Goal: Task Accomplishment & Management: Complete application form

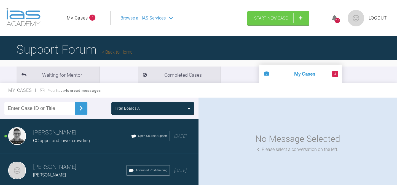
scroll to position [1, 0]
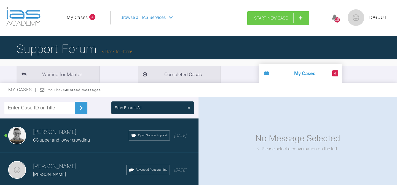
click at [273, 16] on span "Start New Case" at bounding box center [271, 18] width 34 height 5
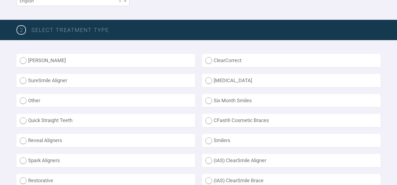
scroll to position [124, 0]
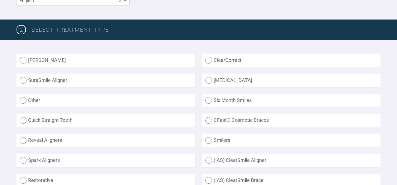
click at [210, 60] on label "ClearCorrect" at bounding box center [291, 60] width 178 height 13
radio input "true"
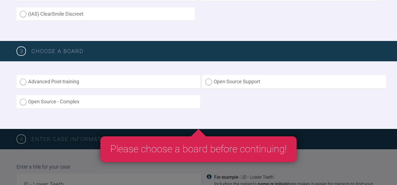
scroll to position [311, 0]
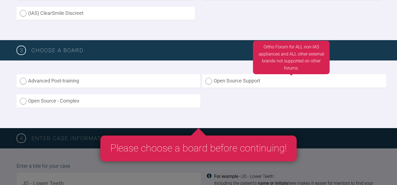
click at [209, 82] on label "Open Source Support" at bounding box center [293, 80] width 183 height 13
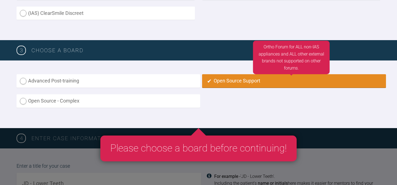
radio input "true"
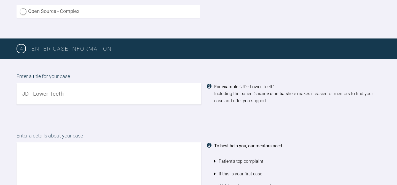
scroll to position [401, 0]
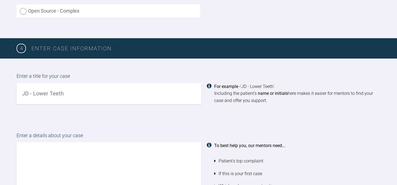
click at [173, 92] on input "text" at bounding box center [109, 93] width 185 height 21
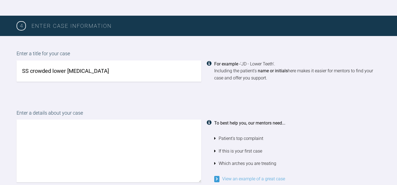
scroll to position [438, 0]
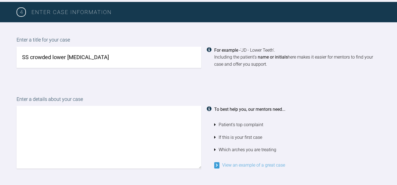
type input "SS crowded lower [MEDICAL_DATA]"
click at [122, 118] on textarea at bounding box center [109, 137] width 185 height 63
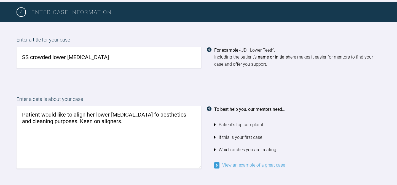
click at [134, 115] on textarea "Patient would like to align her lower [MEDICAL_DATA] fo aesthetics and cleaning…" at bounding box center [109, 137] width 185 height 63
click at [120, 123] on textarea "Patient would like to align her lower [MEDICAL_DATA] for aesthetics and cleanin…" at bounding box center [109, 137] width 185 height 63
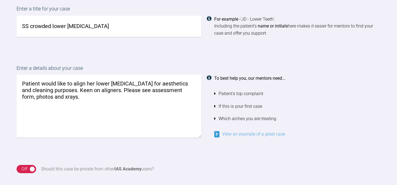
scroll to position [468, 0]
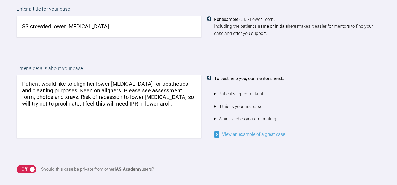
click at [96, 103] on textarea "Patient would like to align her lower [MEDICAL_DATA] for aesthetics and cleanin…" at bounding box center [109, 106] width 185 height 63
click at [180, 104] on textarea "Patient would like to align her lower [MEDICAL_DATA] for aesthetics and cleanin…" at bounding box center [109, 106] width 185 height 63
click at [111, 104] on textarea "Patient would like to align her lower [MEDICAL_DATA] for aesthetics and cleanin…" at bounding box center [109, 106] width 185 height 63
click at [177, 104] on textarea "Patient would like to align her lower [MEDICAL_DATA] for aesthetics and cleanin…" at bounding box center [109, 106] width 185 height 63
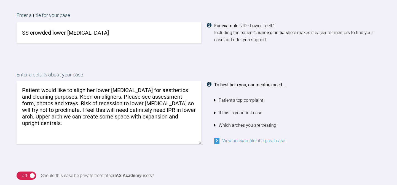
scroll to position [462, 0]
click at [110, 90] on textarea "Patient would like to align her lower [MEDICAL_DATA] for aesthetics and cleanin…" at bounding box center [109, 113] width 185 height 63
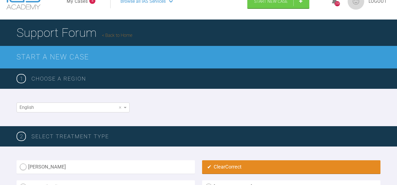
scroll to position [0, 0]
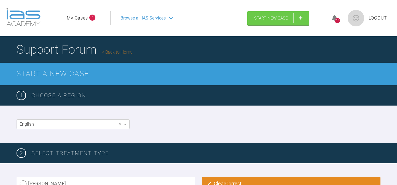
type textarea "Patient would like to align her lower and upper [MEDICAL_DATA] for aesthetics a…"
click at [168, 17] on div "Browse all IAS Services" at bounding box center [176, 18] width 122 height 14
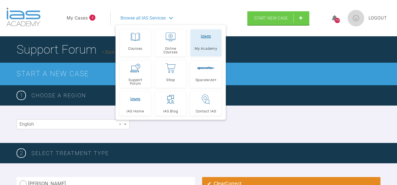
click at [200, 45] on link "My Academy" at bounding box center [205, 42] width 31 height 27
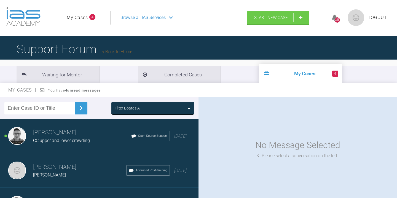
scroll to position [2, 0]
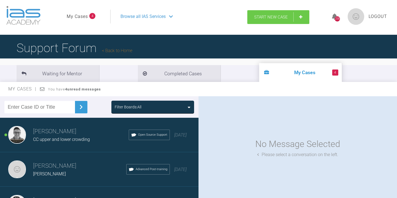
click at [268, 15] on span "Start New Case" at bounding box center [271, 17] width 34 height 5
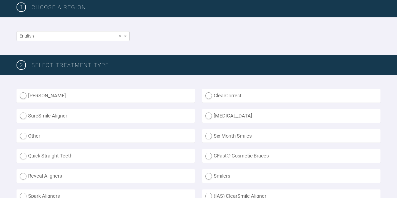
scroll to position [112, 0]
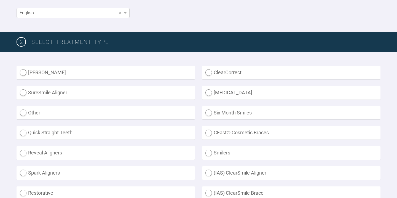
click at [209, 73] on label "ClearCorrect" at bounding box center [291, 72] width 178 height 13
radio input "true"
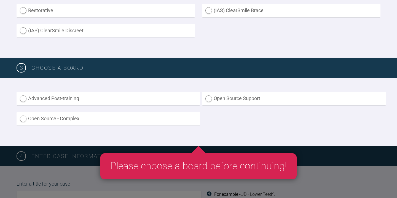
scroll to position [307, 0]
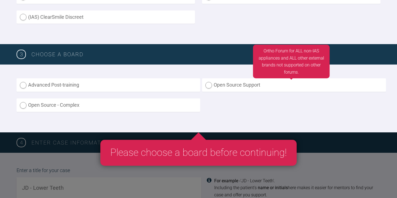
click at [207, 86] on label "Open Source Support" at bounding box center [293, 84] width 183 height 13
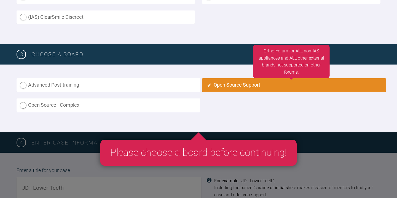
radio input "true"
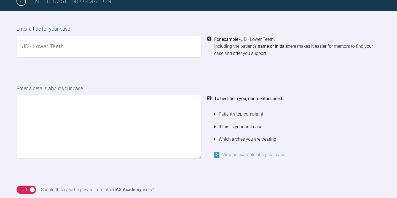
scroll to position [457, 0]
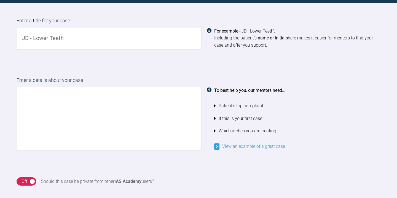
click at [129, 43] on input "text" at bounding box center [109, 38] width 185 height 21
type input "SS crowded lower [MEDICAL_DATA]"
click at [72, 93] on textarea at bounding box center [109, 118] width 185 height 63
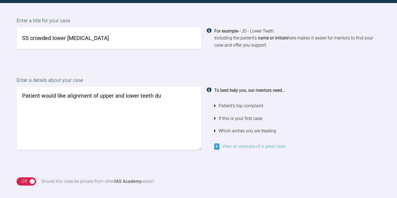
click at [98, 94] on textarea "Patient would like alignment of upper and lower teeth du" at bounding box center [109, 118] width 185 height 63
click at [181, 96] on textarea "Patient would like alignment of crowded upper and lower teeth du" at bounding box center [109, 118] width 185 height 63
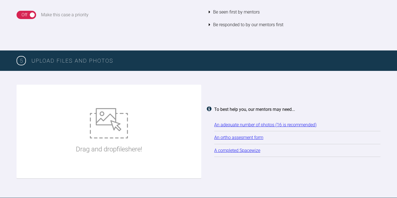
scroll to position [678, 0]
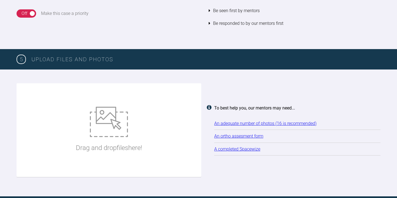
type textarea "Patient would like alignment of crowded upper and lower teeth to improve aesthe…"
click at [86, 112] on div "Drag and drop files here!" at bounding box center [109, 130] width 66 height 83
type input "C:\fakepath\SS ADP.pdf"
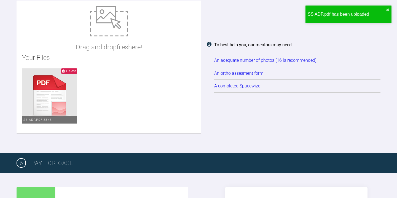
scroll to position [771, 0]
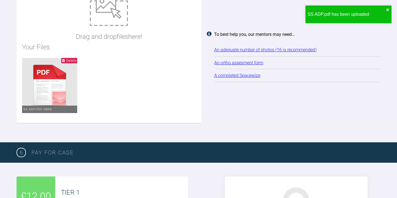
click at [151, 100] on ul "Delete SS ADP.pdf - 38KB" at bounding box center [108, 87] width 173 height 59
type input "C:\fakepath\fullsizeoutput_98bd.jpeg"
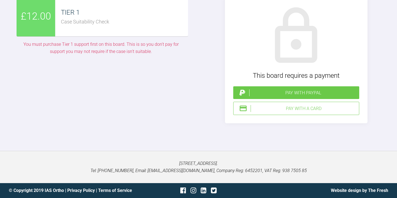
scroll to position [1918, 0]
click at [300, 112] on div "Pay with a Card" at bounding box center [303, 108] width 106 height 7
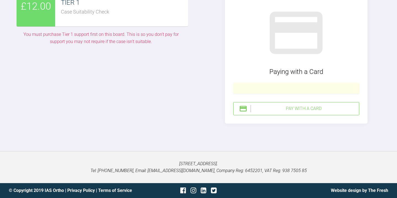
scroll to position [1972, 0]
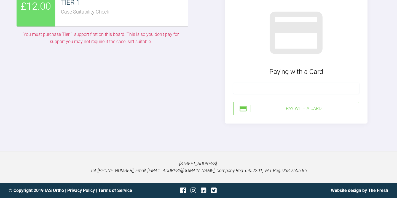
click at [328, 122] on div "Go Back Paying with a Card Pay with a Card" at bounding box center [296, 55] width 142 height 137
click at [245, 113] on img at bounding box center [243, 108] width 8 height 8
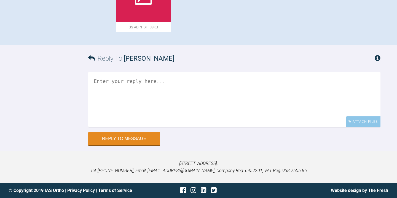
scroll to position [500, 0]
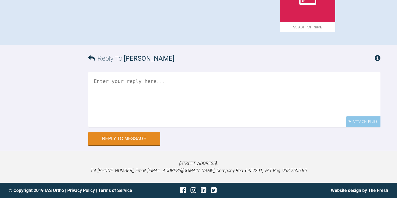
click at [162, 90] on textarea at bounding box center [234, 99] width 292 height 55
click at [230, 83] on textarea "I am happy to upgrade to tier 2 so you can chek the set up and advise." at bounding box center [234, 99] width 292 height 55
click at [307, 82] on textarea "I am happy to upgrade to tier 2 so you can check the set up and advise." at bounding box center [234, 99] width 292 height 55
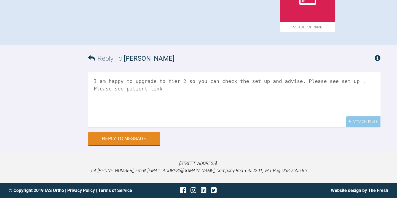
paste textarea "https://eshop-dr.clearcorrect.com/treatment-plan/password/public/8A4040E9-4C69-…"
click at [168, 88] on textarea "I am happy to upgrade to tier 2 so you can check the set up and advise. Please …" at bounding box center [234, 99] width 292 height 55
click at [254, 114] on textarea "I am happy to upgrade to tier 2 so you can check the set up and advise. Please …" at bounding box center [234, 99] width 292 height 55
paste textarea "QV4M!mCVPe"
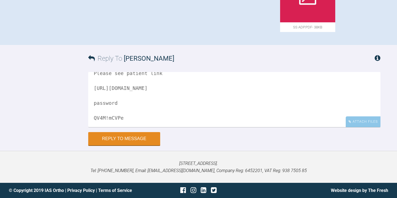
scroll to position [23, 0]
type textarea "I am happy to upgrade to tier 2 so you can check the set up and advise. Please …"
click at [143, 139] on button "Reply to Message" at bounding box center [124, 138] width 72 height 13
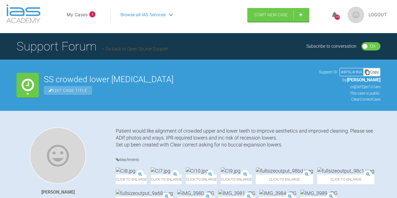
scroll to position [0, 0]
